Goal: Use online tool/utility: Utilize a website feature to perform a specific function

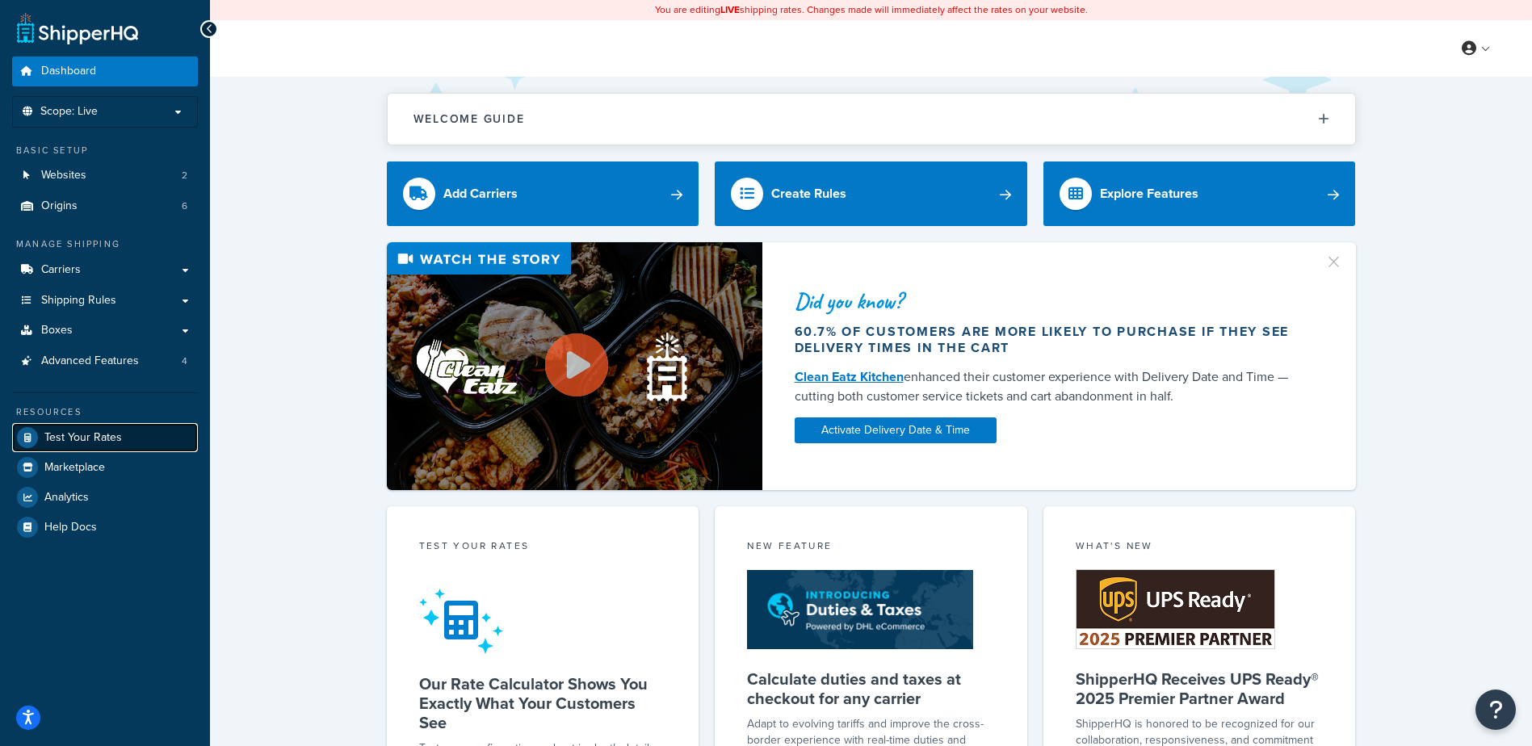
click at [91, 428] on link "Test Your Rates" at bounding box center [105, 437] width 186 height 29
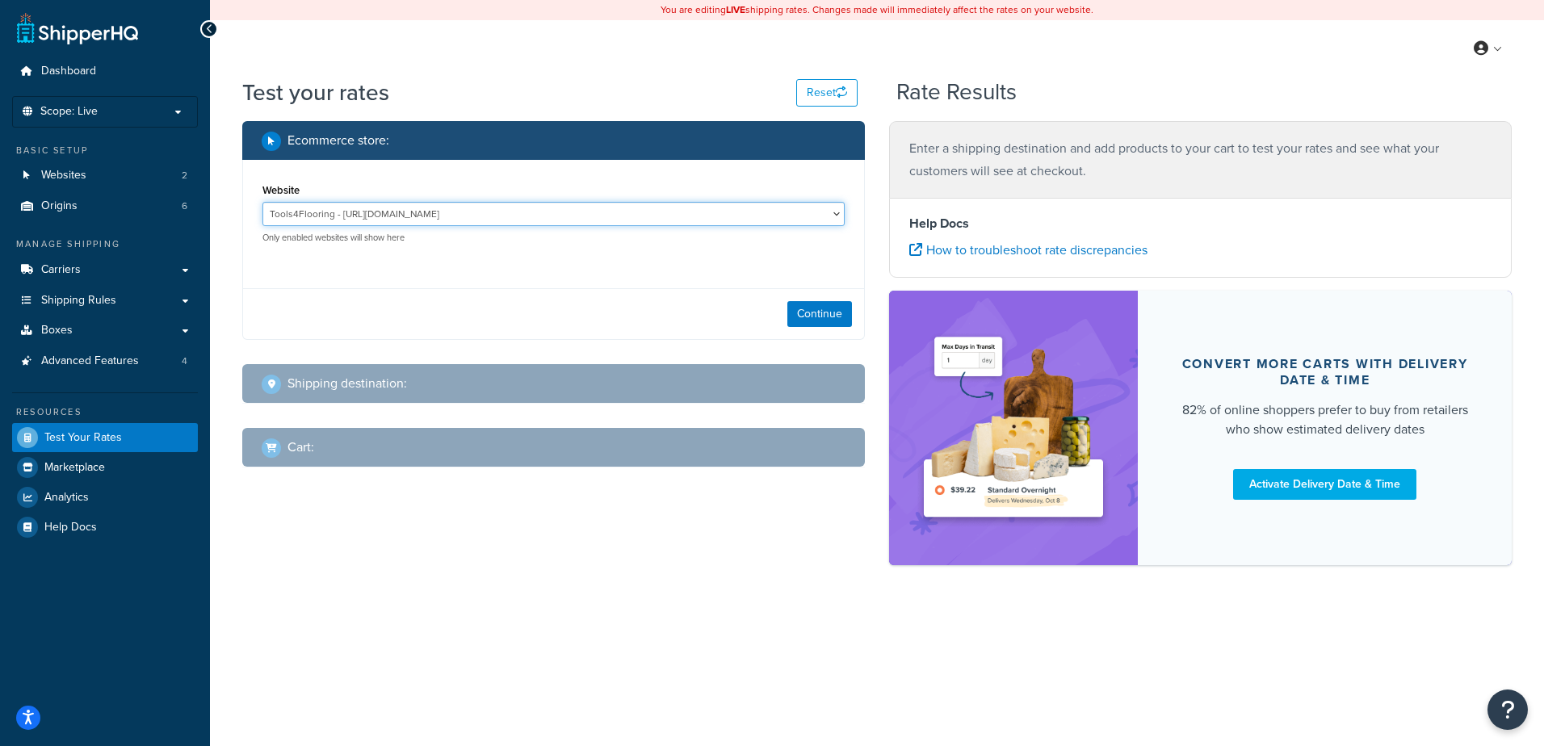
drag, startPoint x: 702, startPoint y: 219, endPoint x: 683, endPoint y: 227, distance: 20.3
click at [700, 219] on select "Tools4Flooring - [URL][DOMAIN_NAME] Tools4Painting - [URL][DOMAIN_NAME]" at bounding box center [553, 214] width 582 height 24
select select "0c1529739547ae53229c3e74a347ff76"
click at [262, 203] on select "Tools4Flooring - [URL][DOMAIN_NAME] Tools4Painting - [URL][DOMAIN_NAME]" at bounding box center [553, 214] width 582 height 24
click at [824, 321] on button "Continue" at bounding box center [819, 314] width 65 height 26
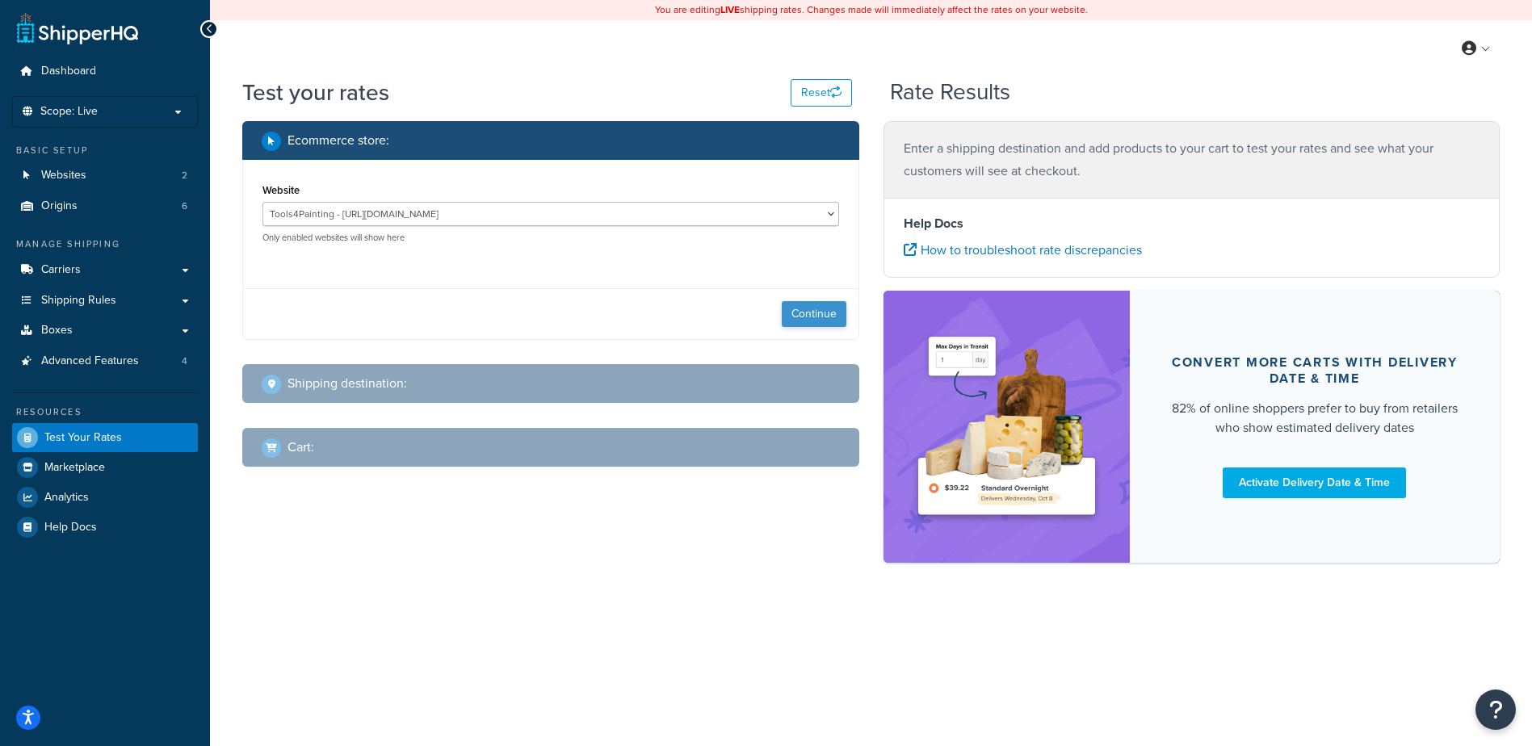
select select "[GEOGRAPHIC_DATA]"
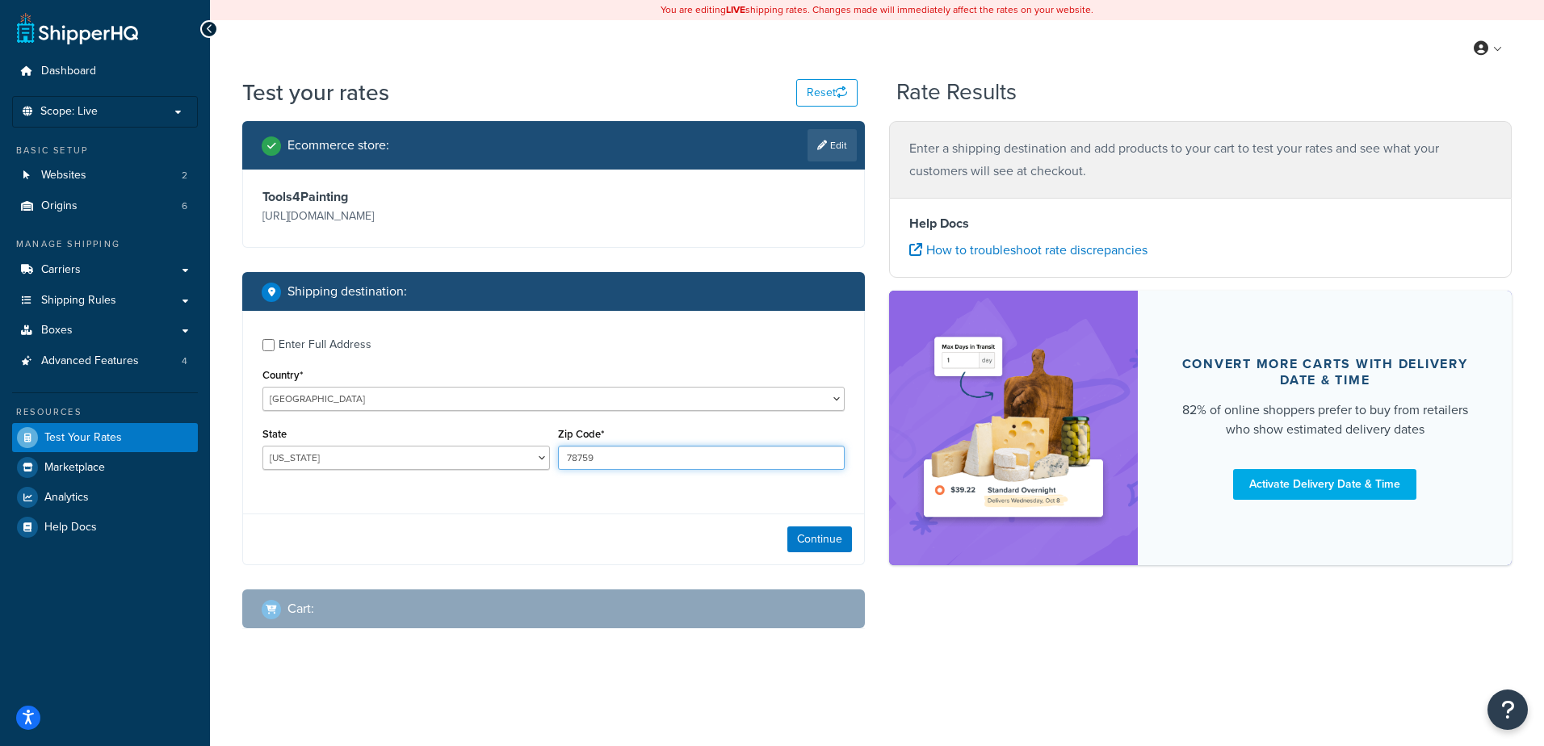
drag, startPoint x: 606, startPoint y: 465, endPoint x: 484, endPoint y: 457, distance: 122.2
click at [484, 457] on div "State [US_STATE] [US_STATE] [US_STATE] [US_STATE] [US_STATE] Armed Forces Ameri…" at bounding box center [553, 452] width 590 height 59
type input "29681"
click at [450, 499] on div "Enter Full Address Country* [GEOGRAPHIC_DATA] [GEOGRAPHIC_DATA] [GEOGRAPHIC_DAT…" at bounding box center [553, 406] width 621 height 191
click at [450, 447] on select "[US_STATE] [US_STATE] [US_STATE] [US_STATE] [US_STATE] Armed Forces Americas Ar…" at bounding box center [405, 458] width 287 height 24
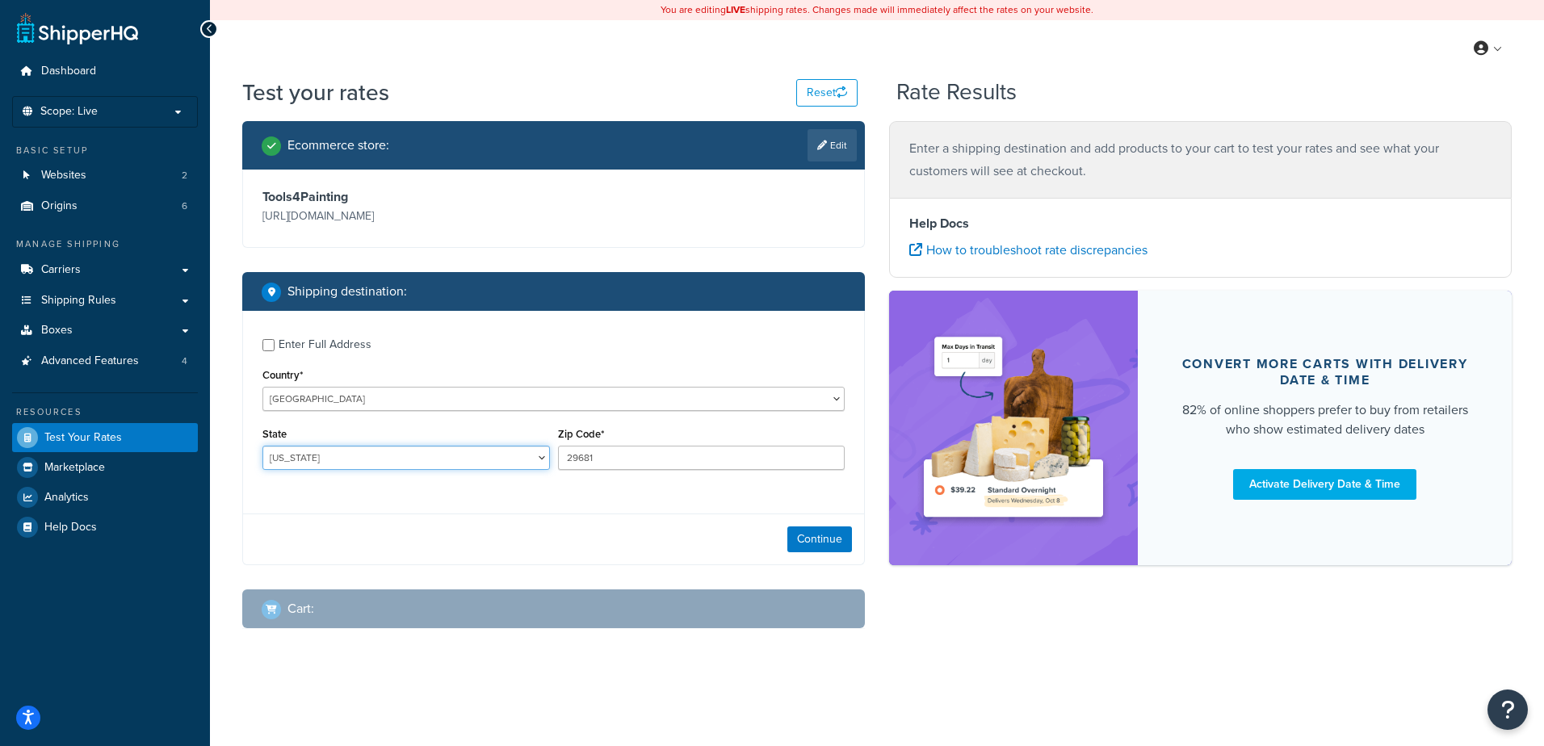
select select "SC"
click at [262, 447] on select "[US_STATE] [US_STATE] [US_STATE] [US_STATE] [US_STATE] Armed Forces Americas Ar…" at bounding box center [405, 458] width 287 height 24
click at [811, 536] on button "Continue" at bounding box center [819, 540] width 65 height 26
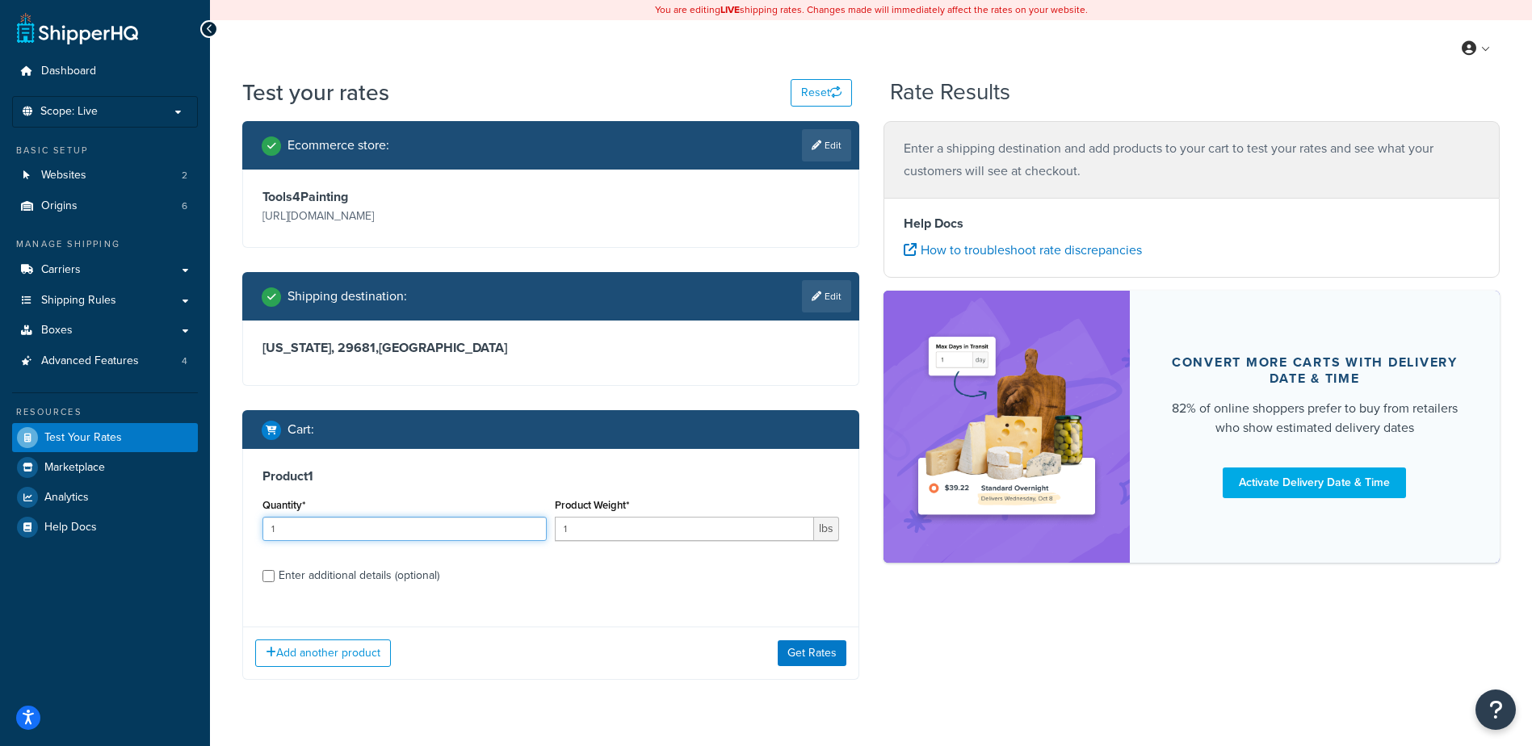
click at [412, 529] on input "1" at bounding box center [404, 529] width 284 height 24
click at [644, 540] on input "1" at bounding box center [684, 529] width 259 height 24
type input "4"
click at [307, 578] on div "Enter additional details (optional)" at bounding box center [359, 575] width 161 height 23
click at [275, 578] on input "Enter additional details (optional)" at bounding box center [268, 576] width 12 height 12
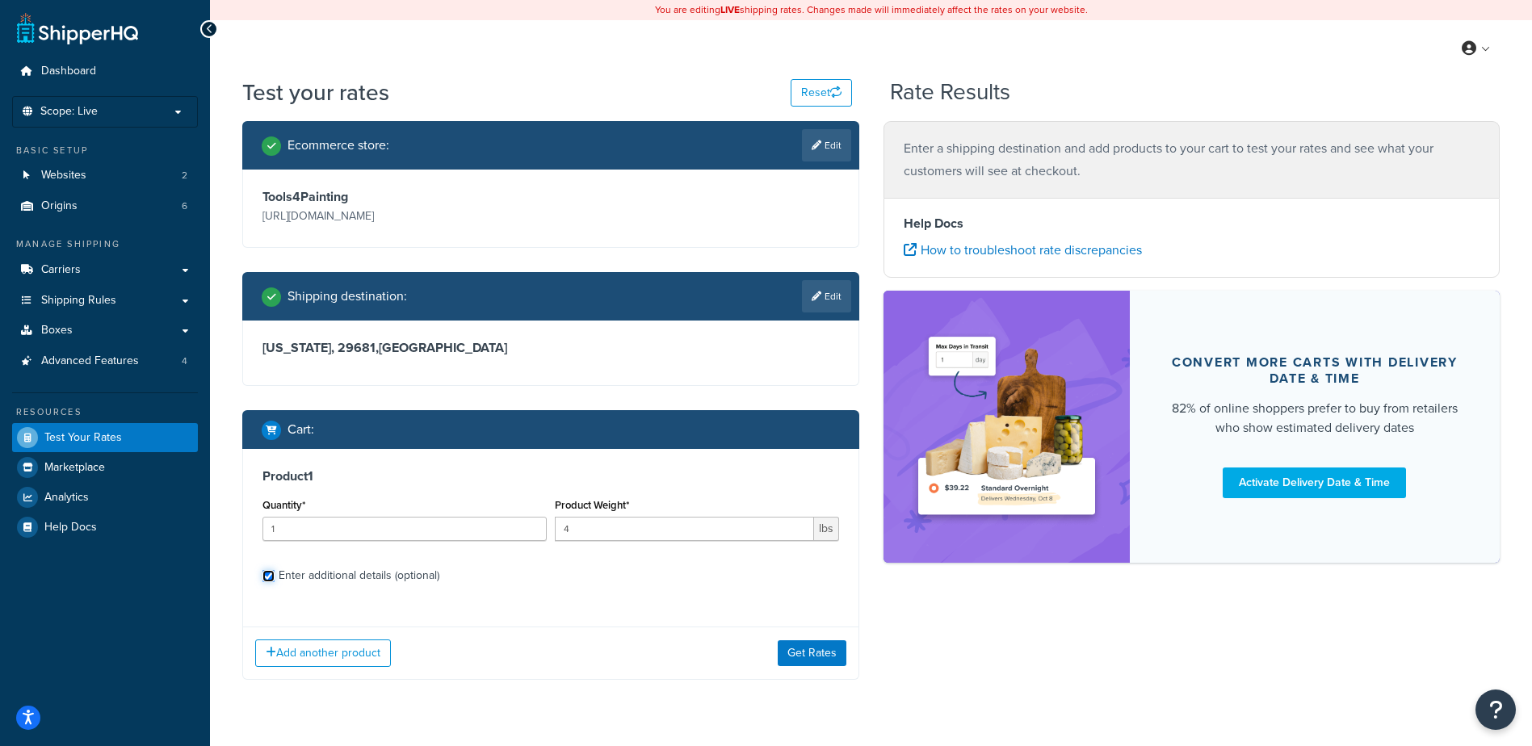
checkbox input "true"
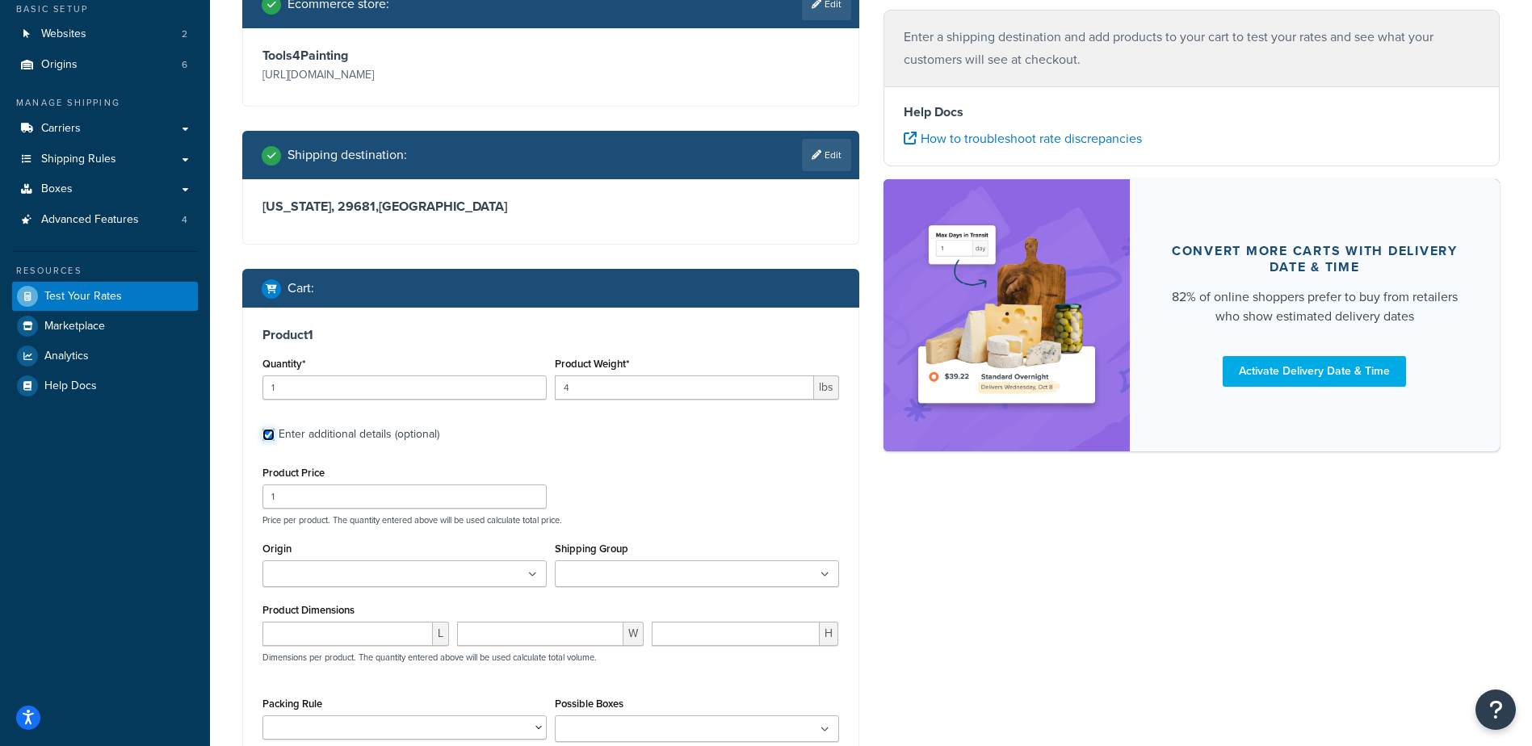
scroll to position [145, 0]
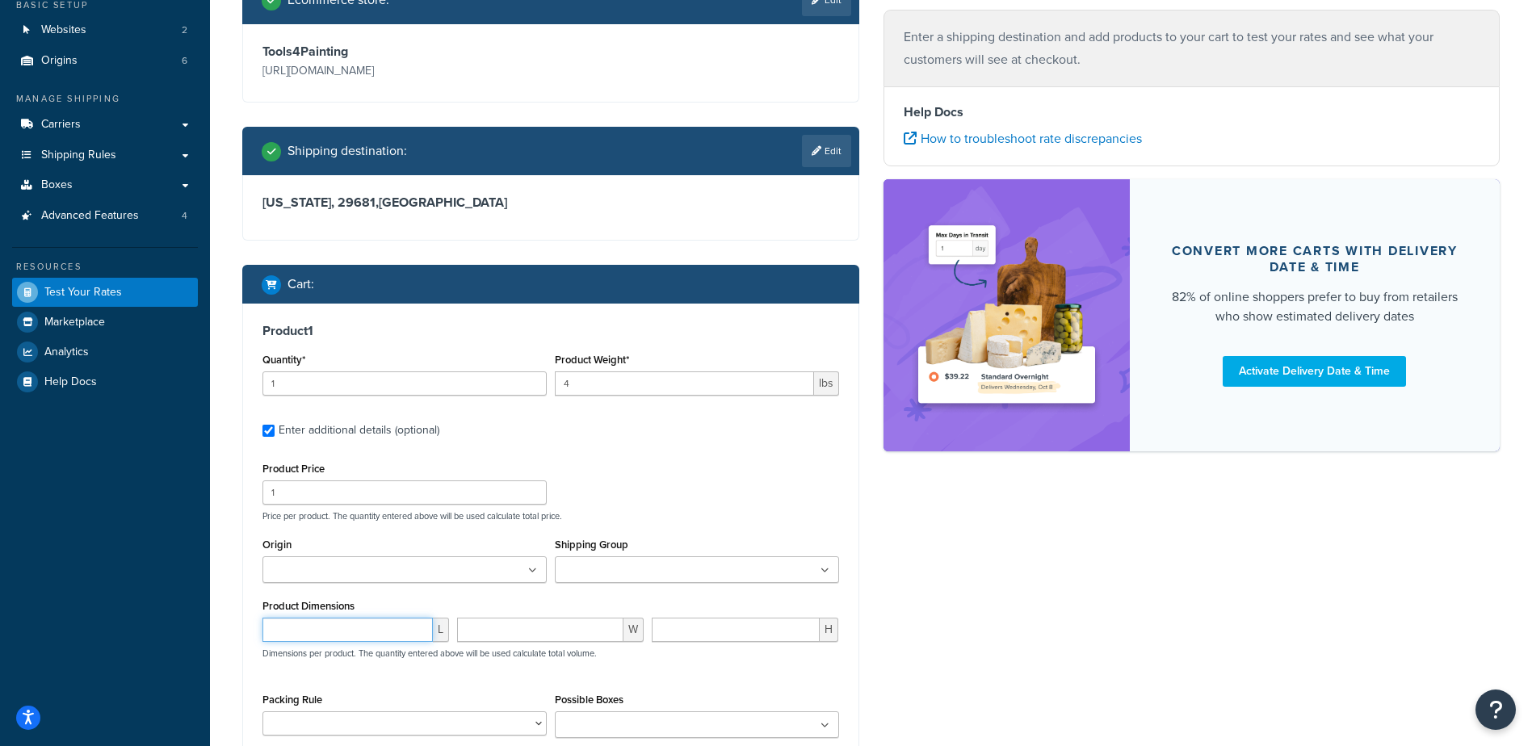
click at [334, 622] on input "number" at bounding box center [347, 630] width 170 height 24
type input "96"
click at [560, 629] on input "number" at bounding box center [540, 630] width 166 height 24
type input "3"
click at [729, 631] on input "number" at bounding box center [736, 630] width 168 height 24
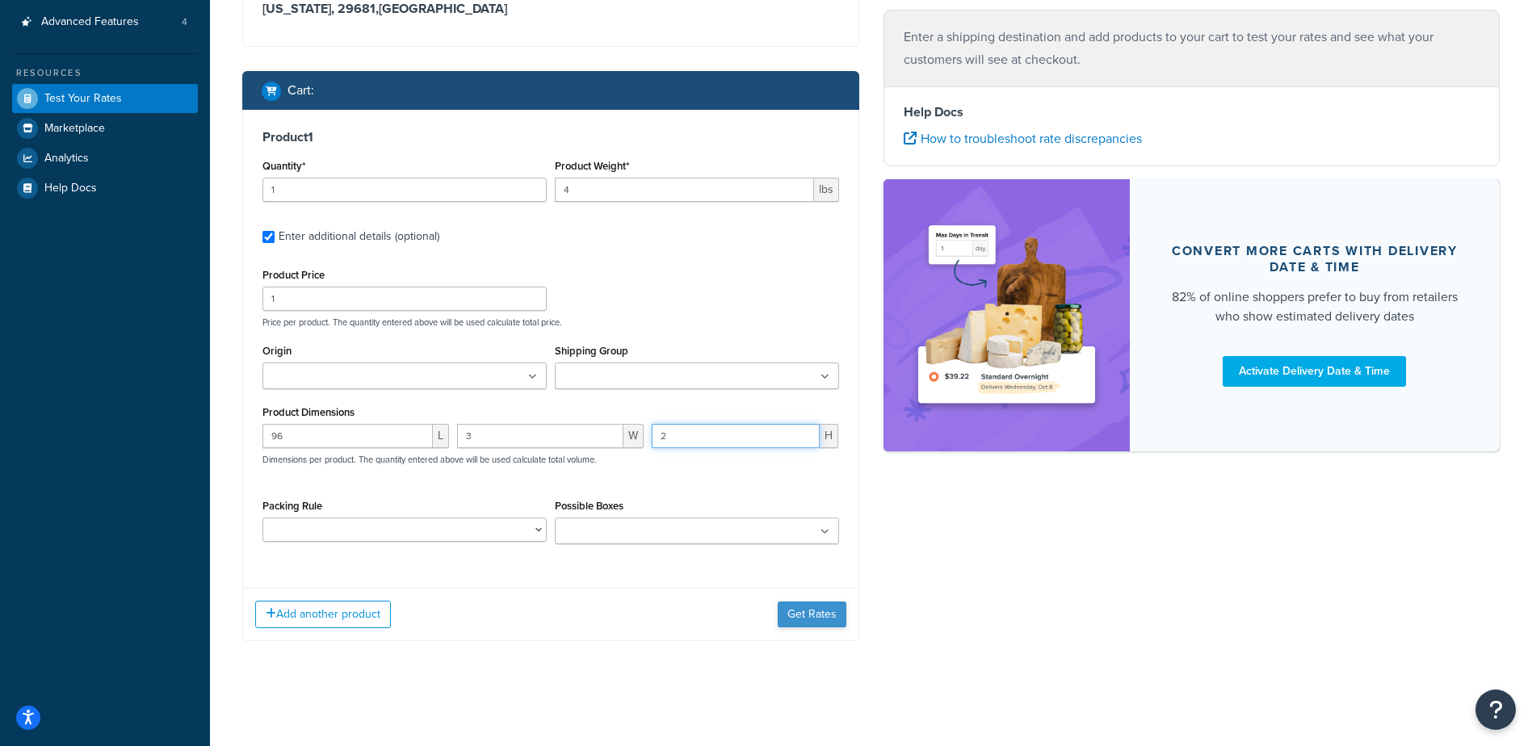
type input "2"
click at [791, 624] on button "Get Rates" at bounding box center [812, 615] width 69 height 26
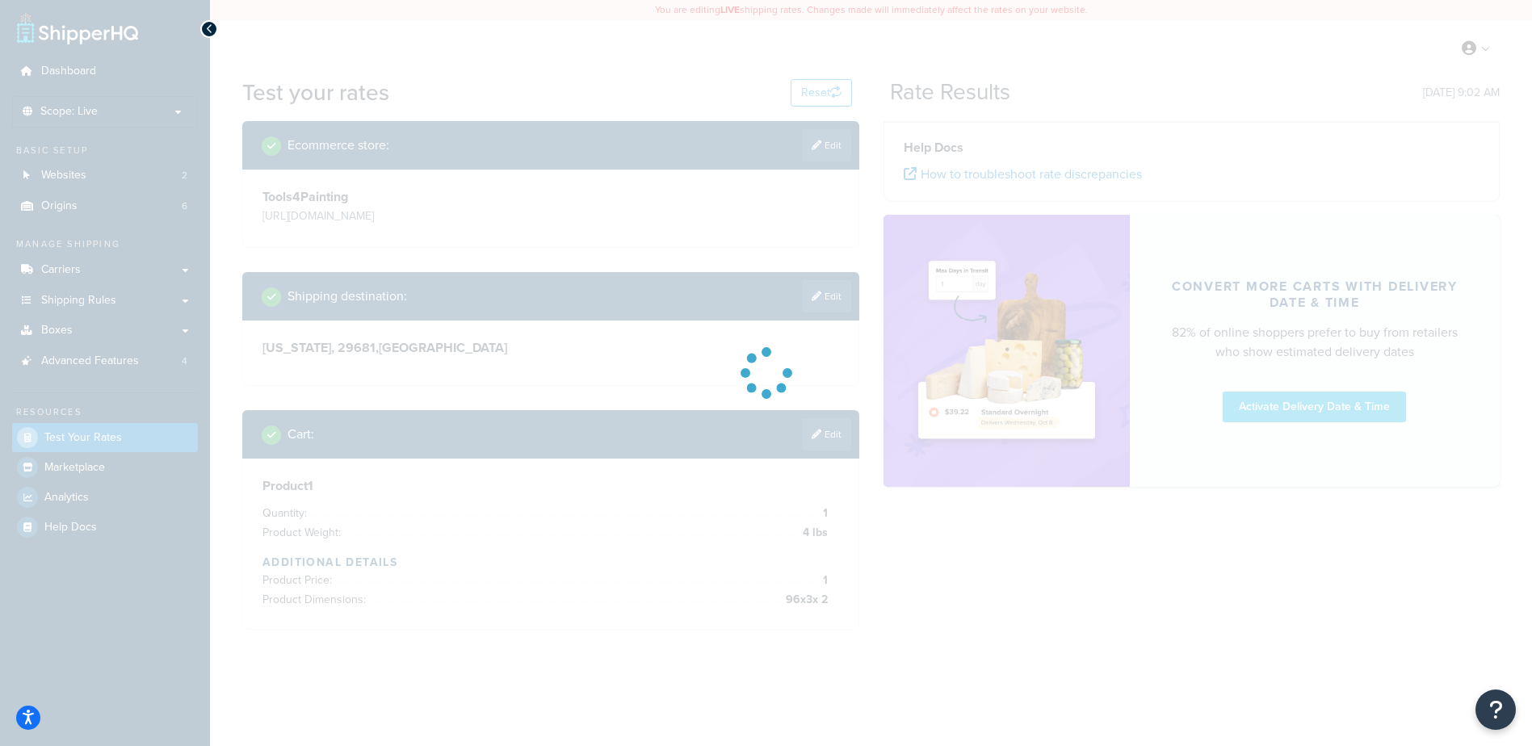
scroll to position [0, 0]
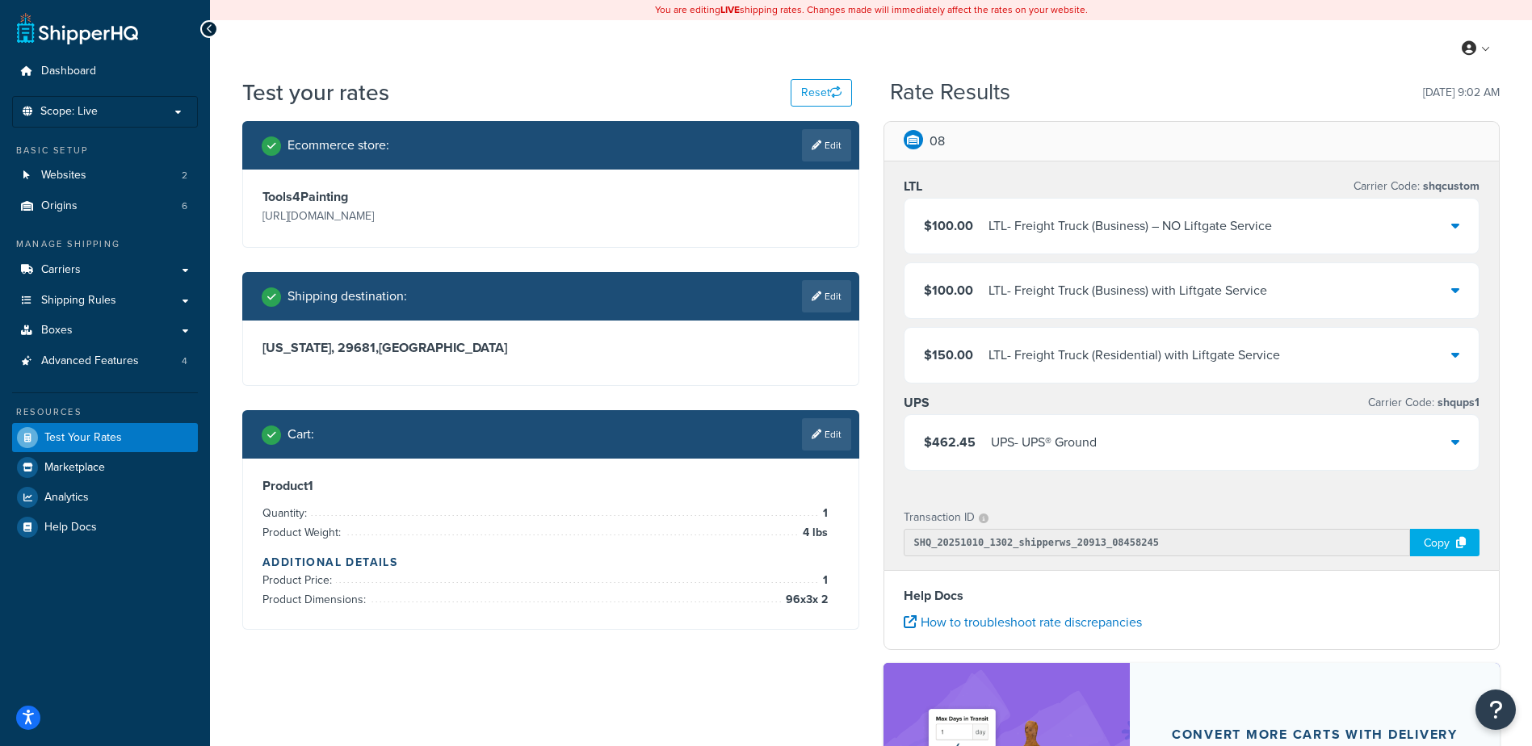
click at [774, 44] on div "My Profile Billing Global Settings Contact Us Logout" at bounding box center [871, 48] width 1322 height 57
